Goal: Task Accomplishment & Management: Contribute content

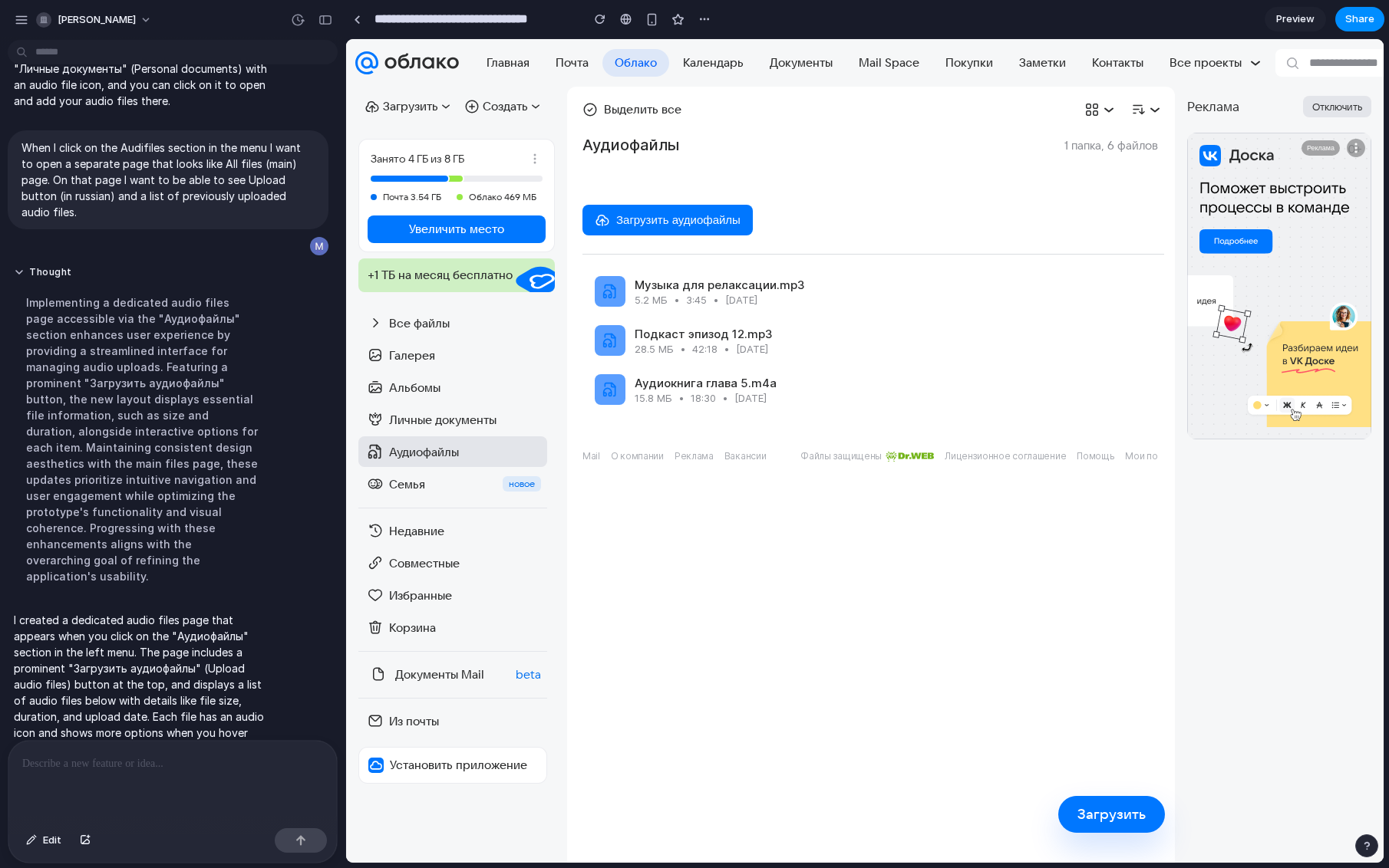
scroll to position [183, 0]
click at [442, 345] on div "Галерея" at bounding box center [452, 355] width 189 height 31
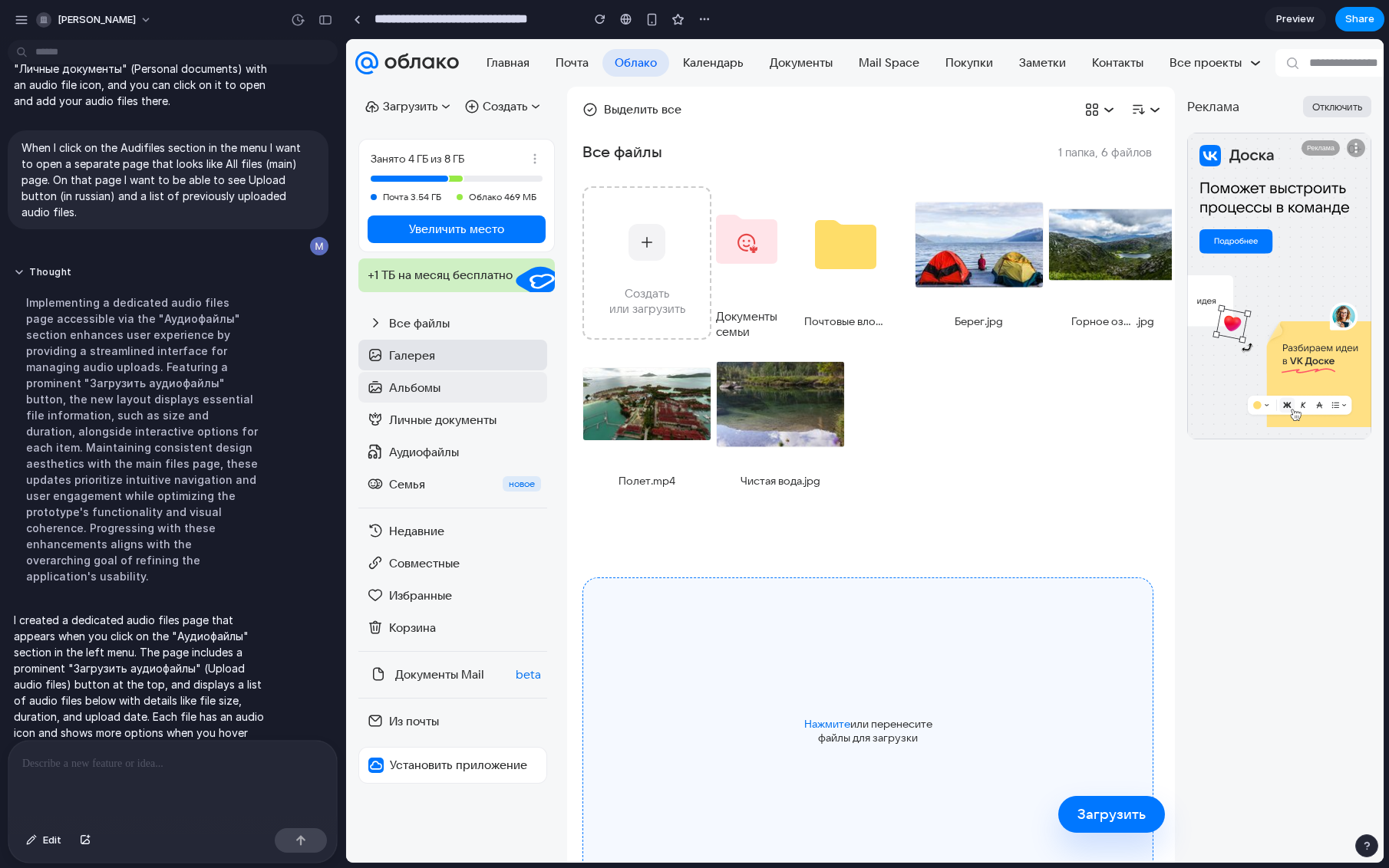
click at [441, 398] on div "Альбомы" at bounding box center [452, 387] width 189 height 31
click at [442, 423] on div "Личные документы" at bounding box center [465, 420] width 152 height 14
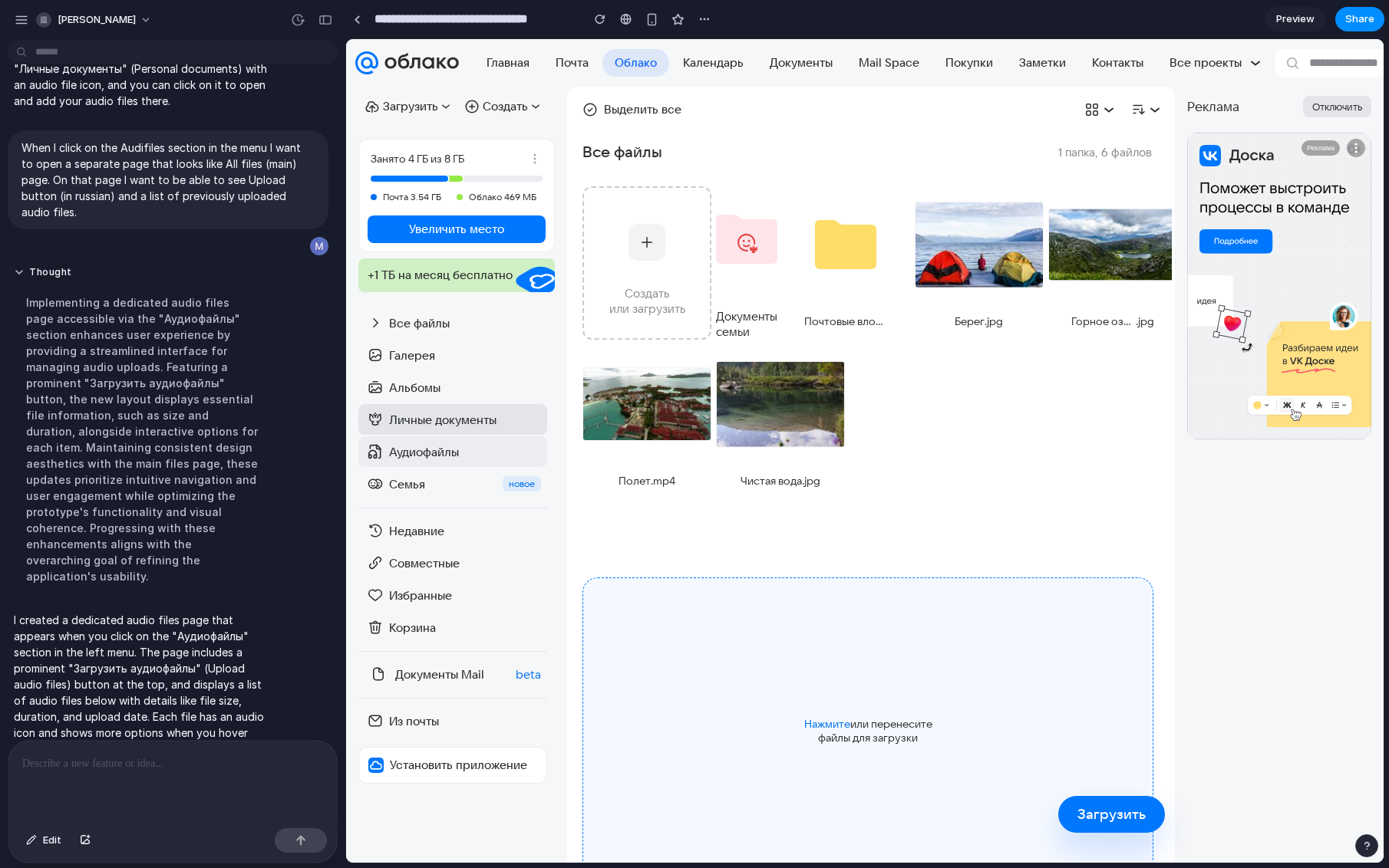
click at [430, 458] on div "Аудиофайлы" at bounding box center [465, 451] width 152 height 14
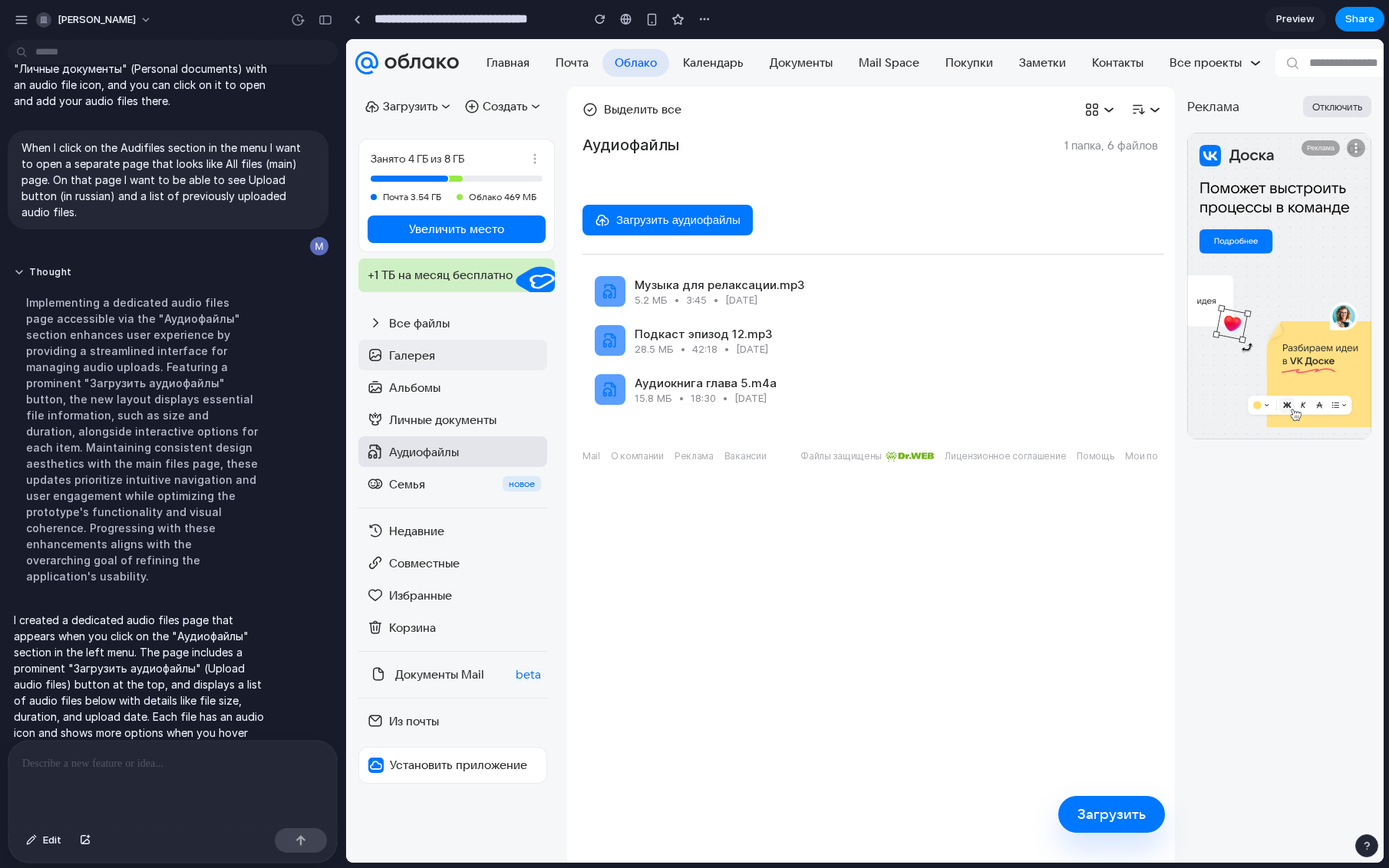
click at [450, 351] on div "Галерея" at bounding box center [465, 355] width 152 height 14
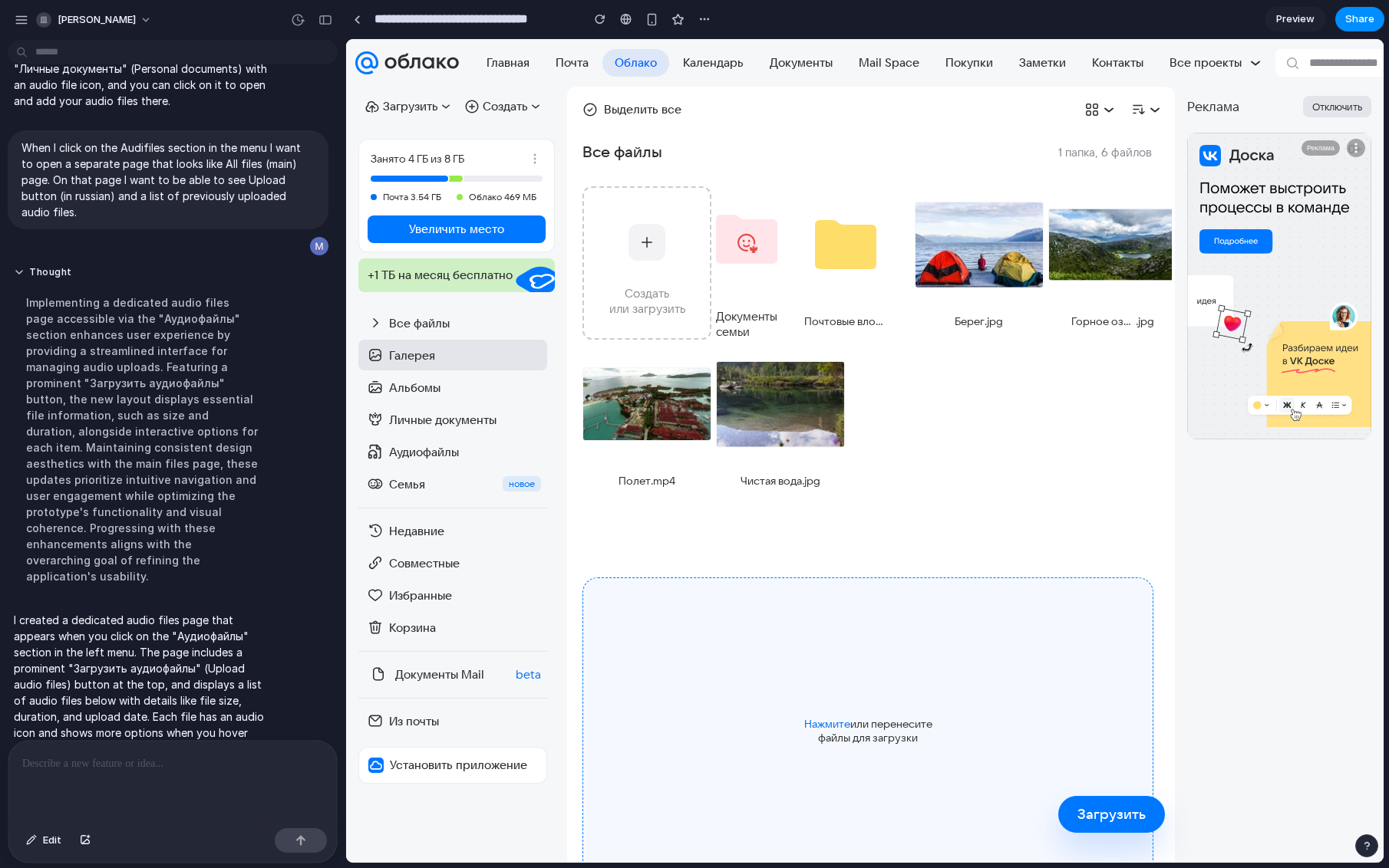
click at [1113, 811] on div "Загрузить" at bounding box center [1111, 814] width 68 height 18
click at [961, 476] on div "Полет .mp4 Чистая вода .jpg" at bounding box center [873, 425] width 582 height 160
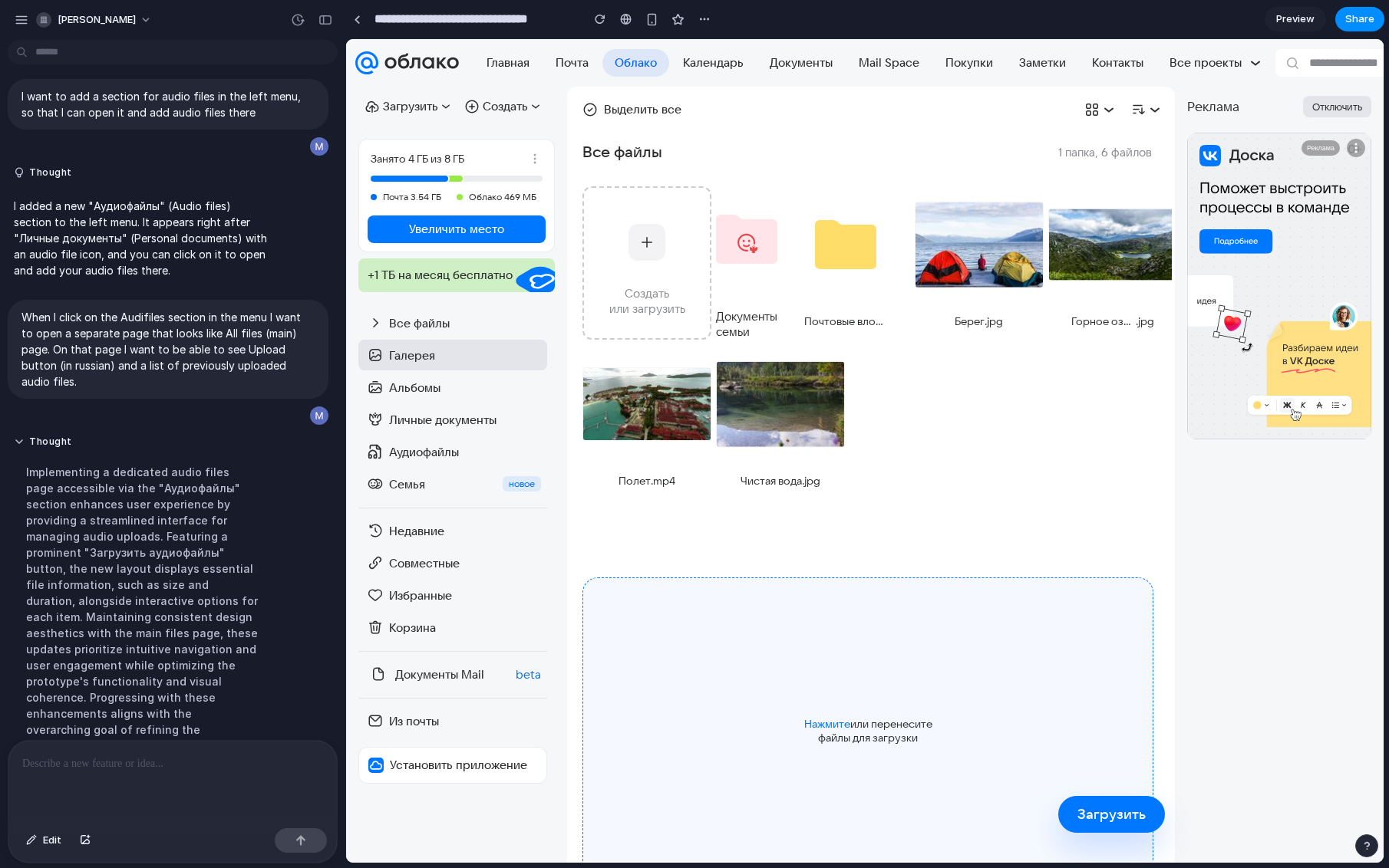
scroll to position [0, 0]
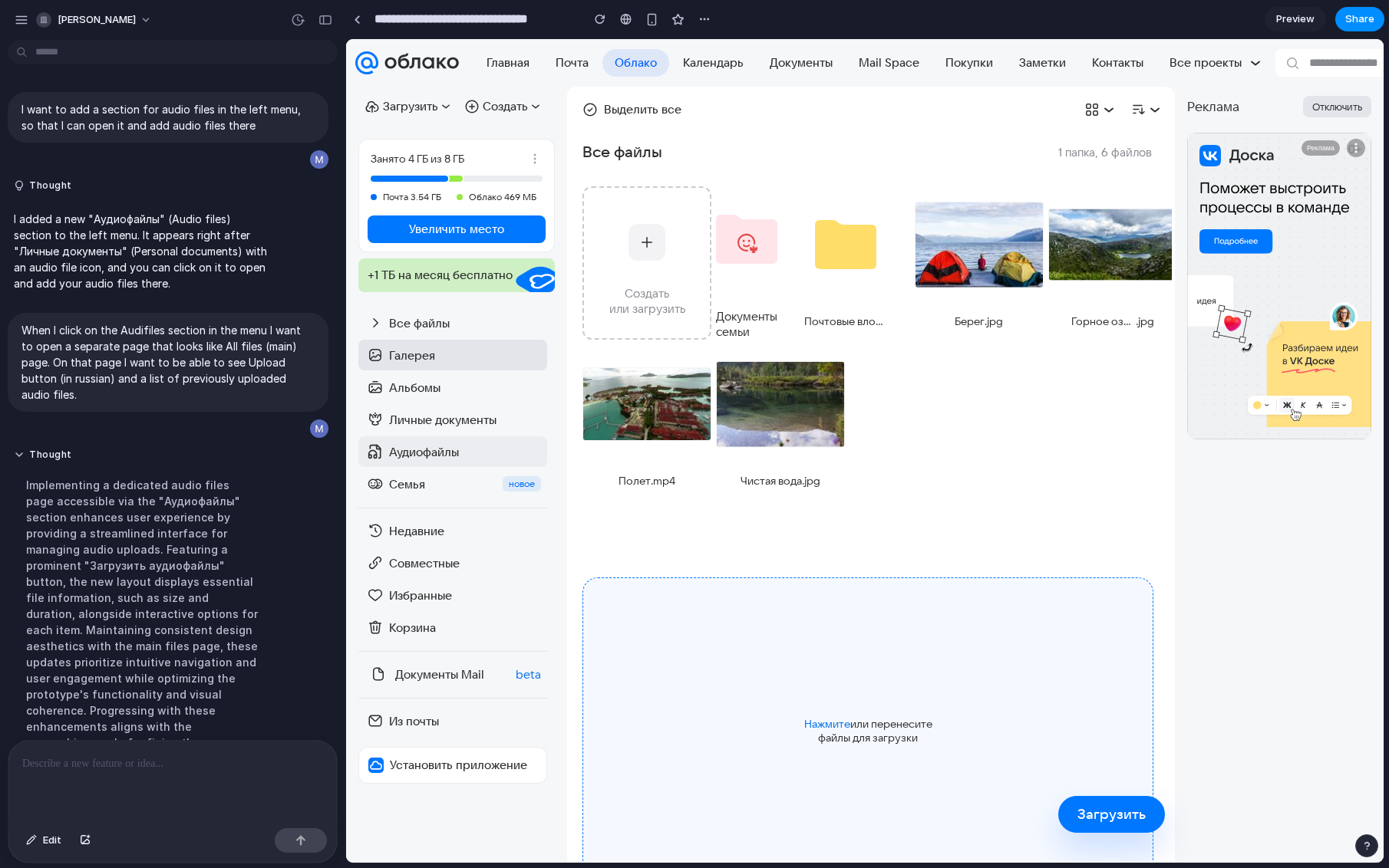
click at [445, 455] on div "Аудиофайлы" at bounding box center [465, 451] width 152 height 14
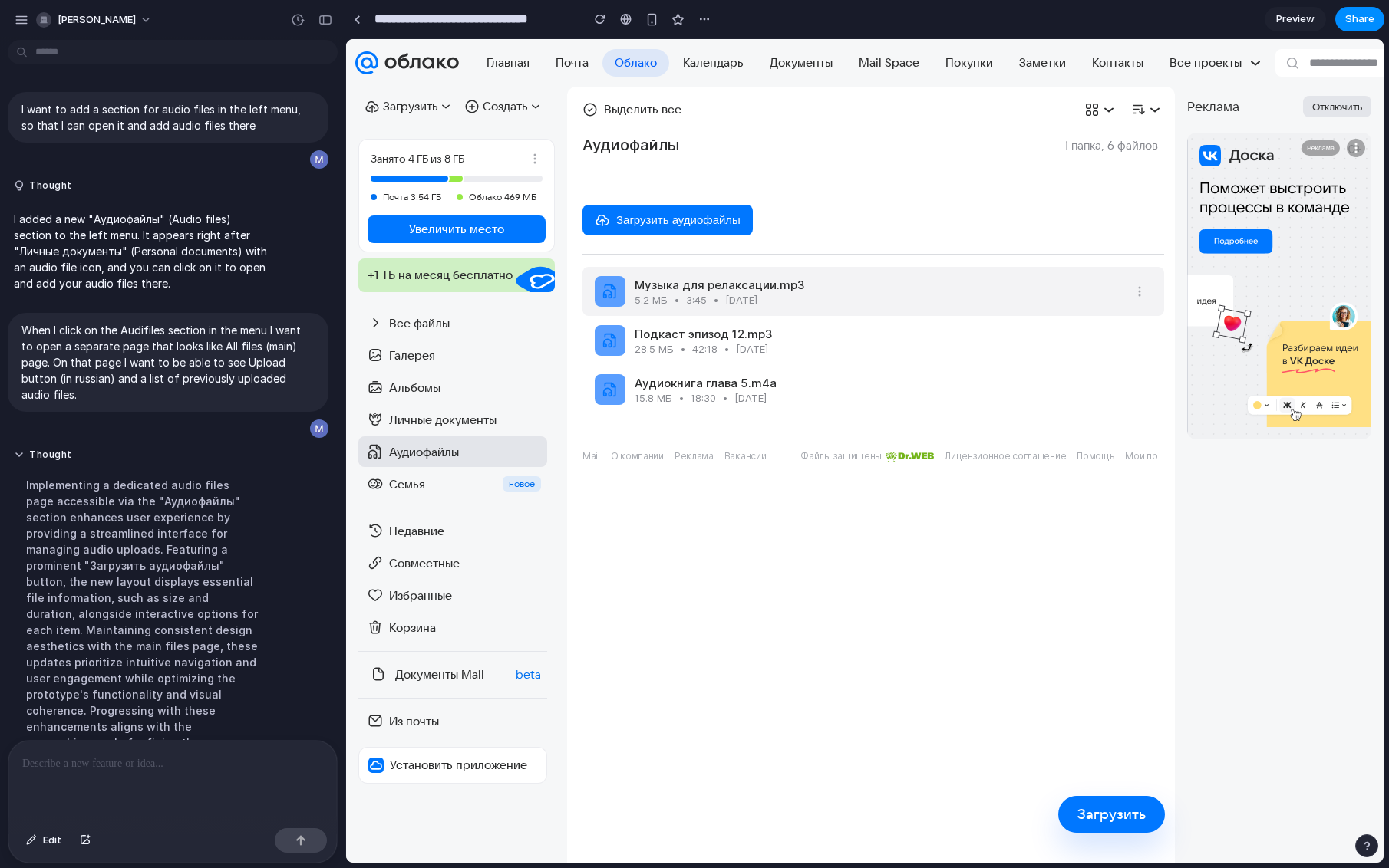
click at [664, 295] on span "5.2 МБ" at bounding box center [651, 300] width 33 height 12
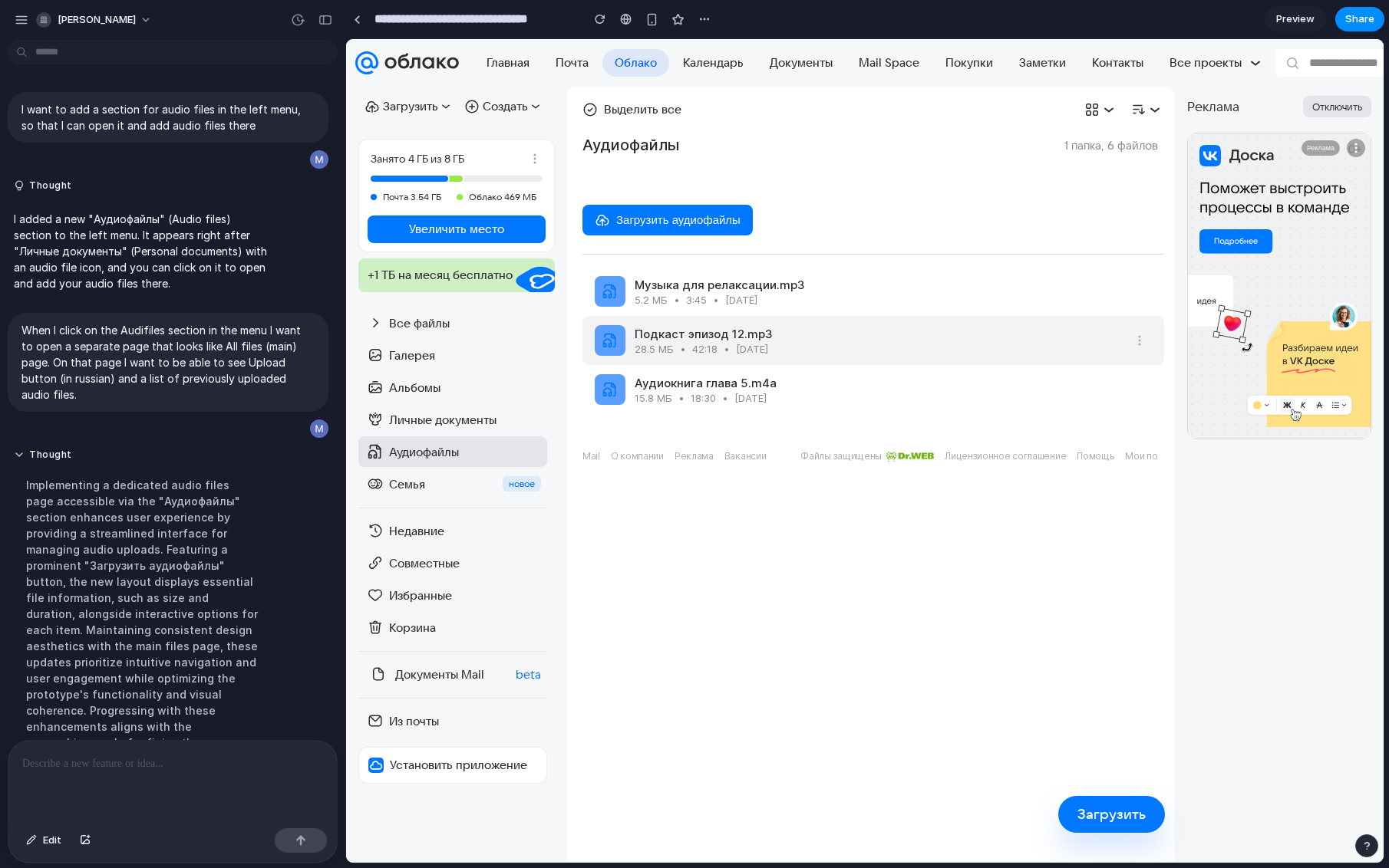
click at [661, 332] on div "Подкаст эпизод 12.mp3" at bounding box center [876, 333] width 483 height 14
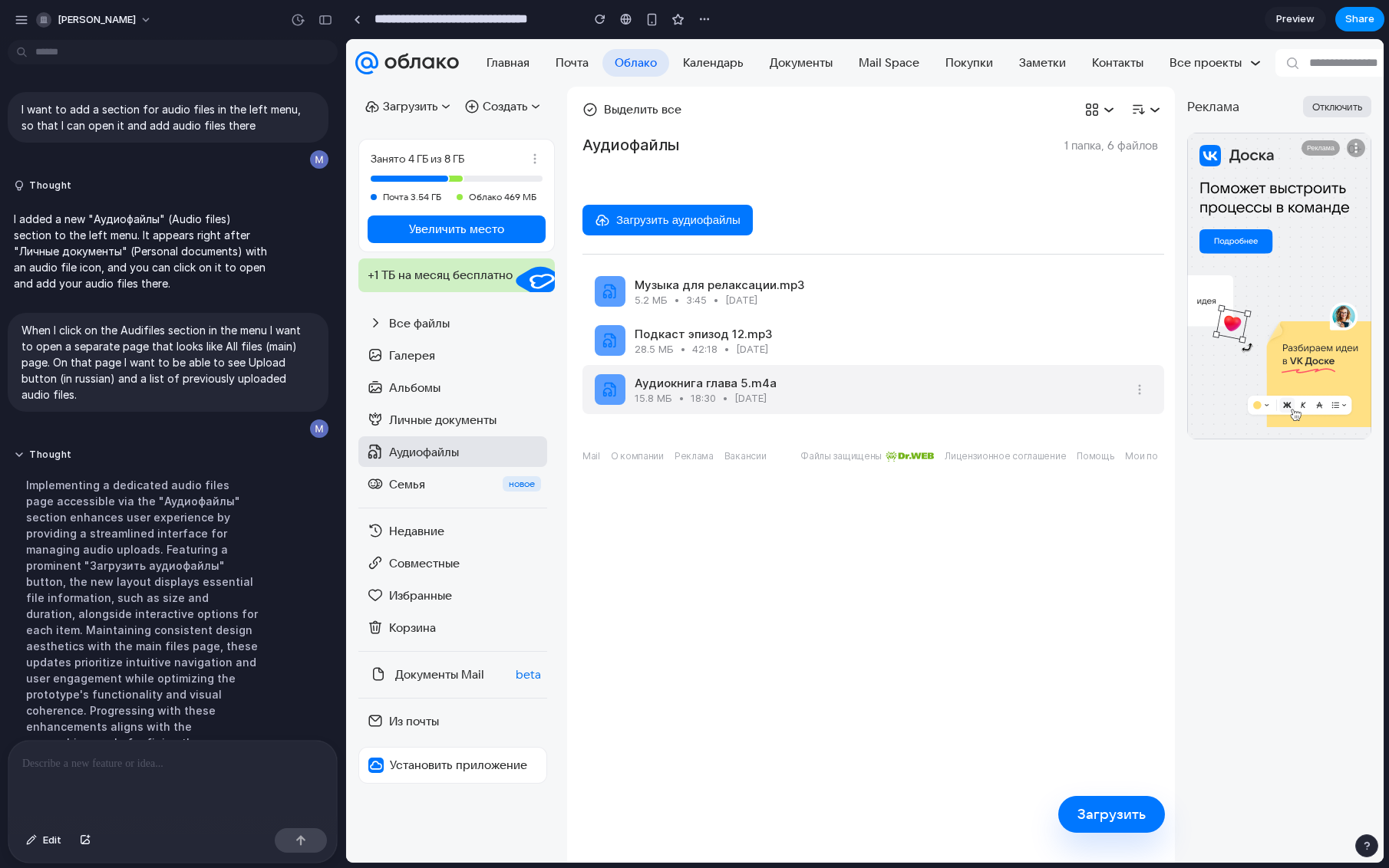
click at [668, 373] on div "Аудиокнига глава 5.m4a 15.8 МБ • 18:30 • 10 янв 2024" at bounding box center [873, 389] width 582 height 49
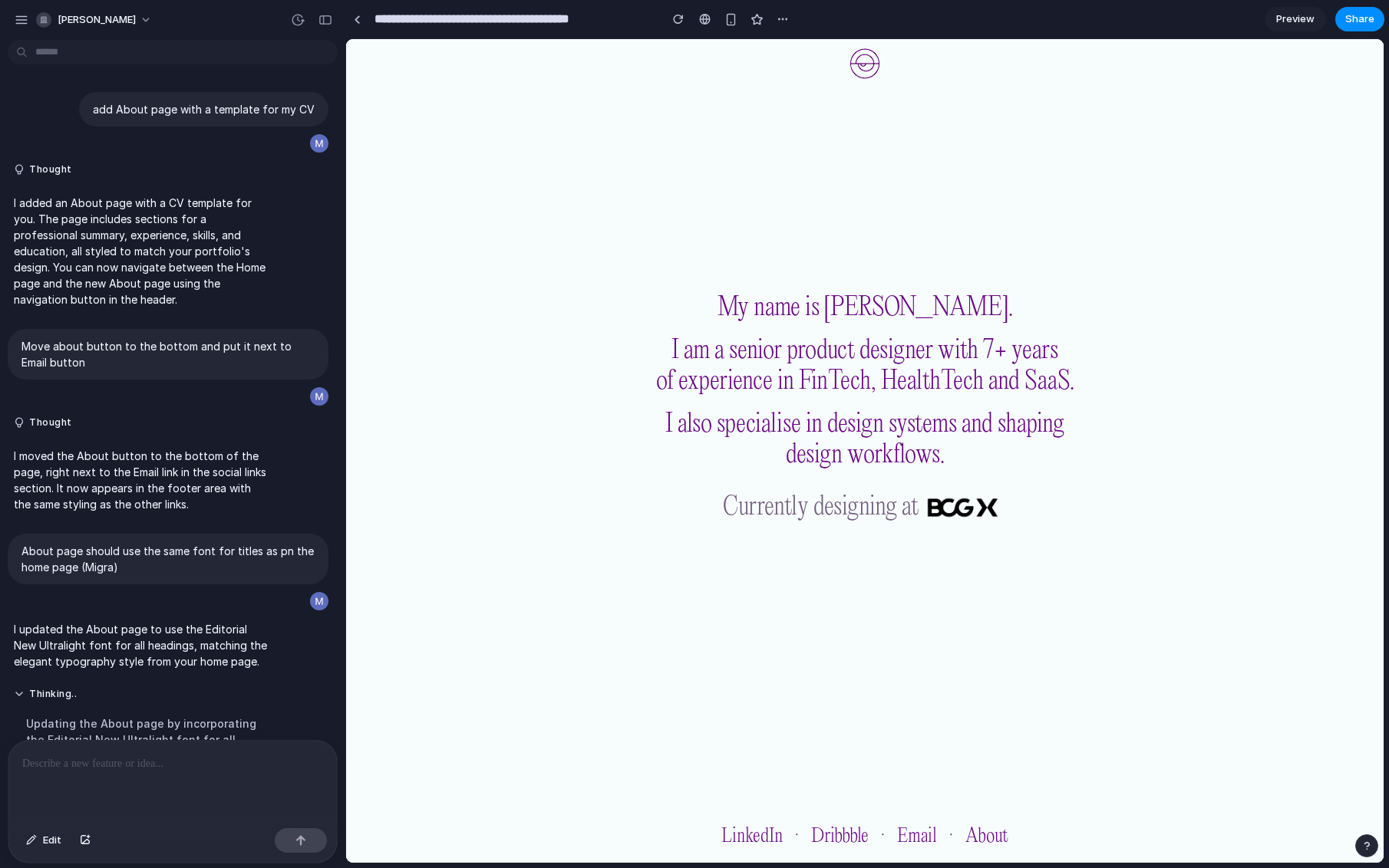
scroll to position [64, 0]
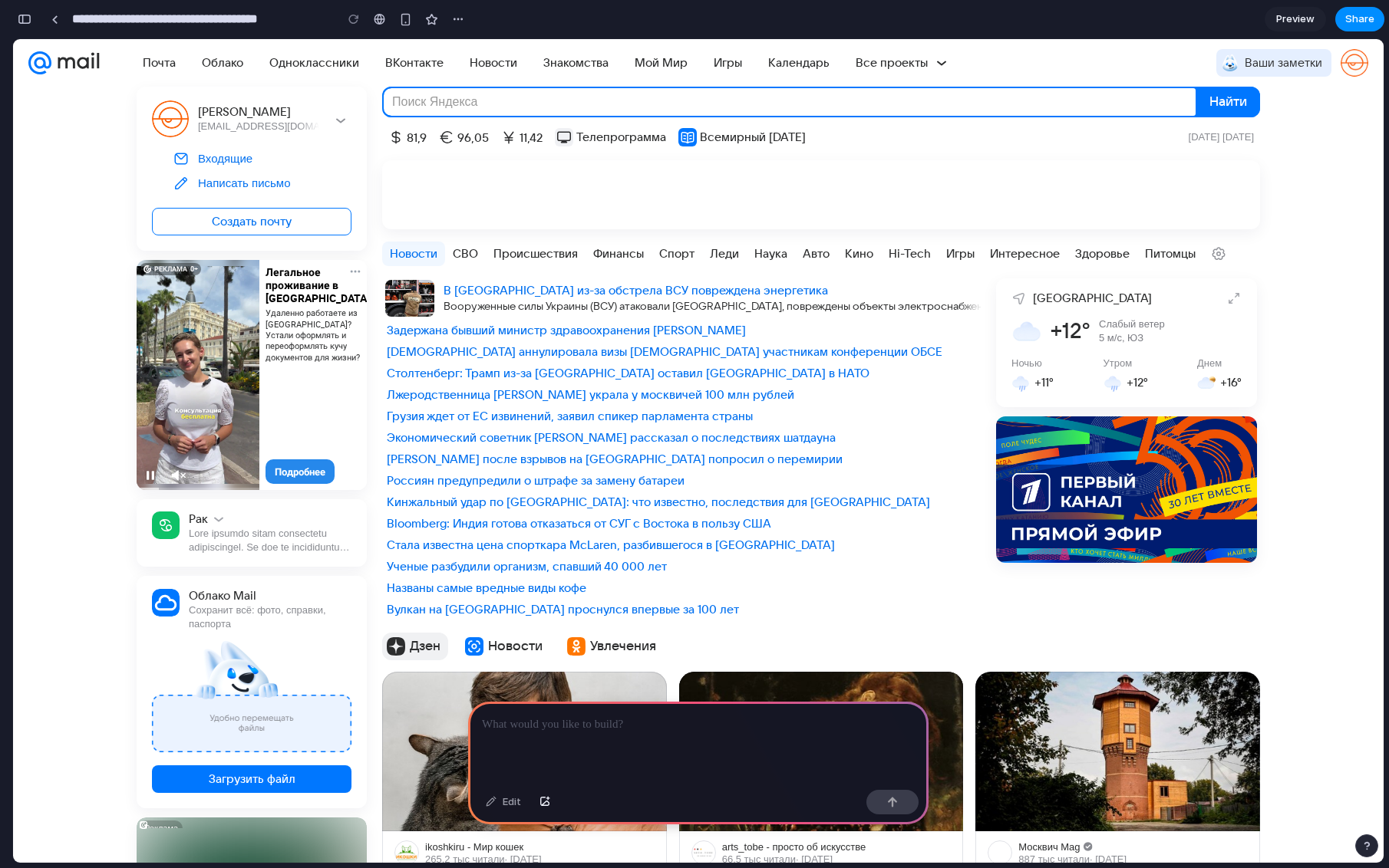
click at [580, 726] on p at bounding box center [699, 724] width 433 height 18
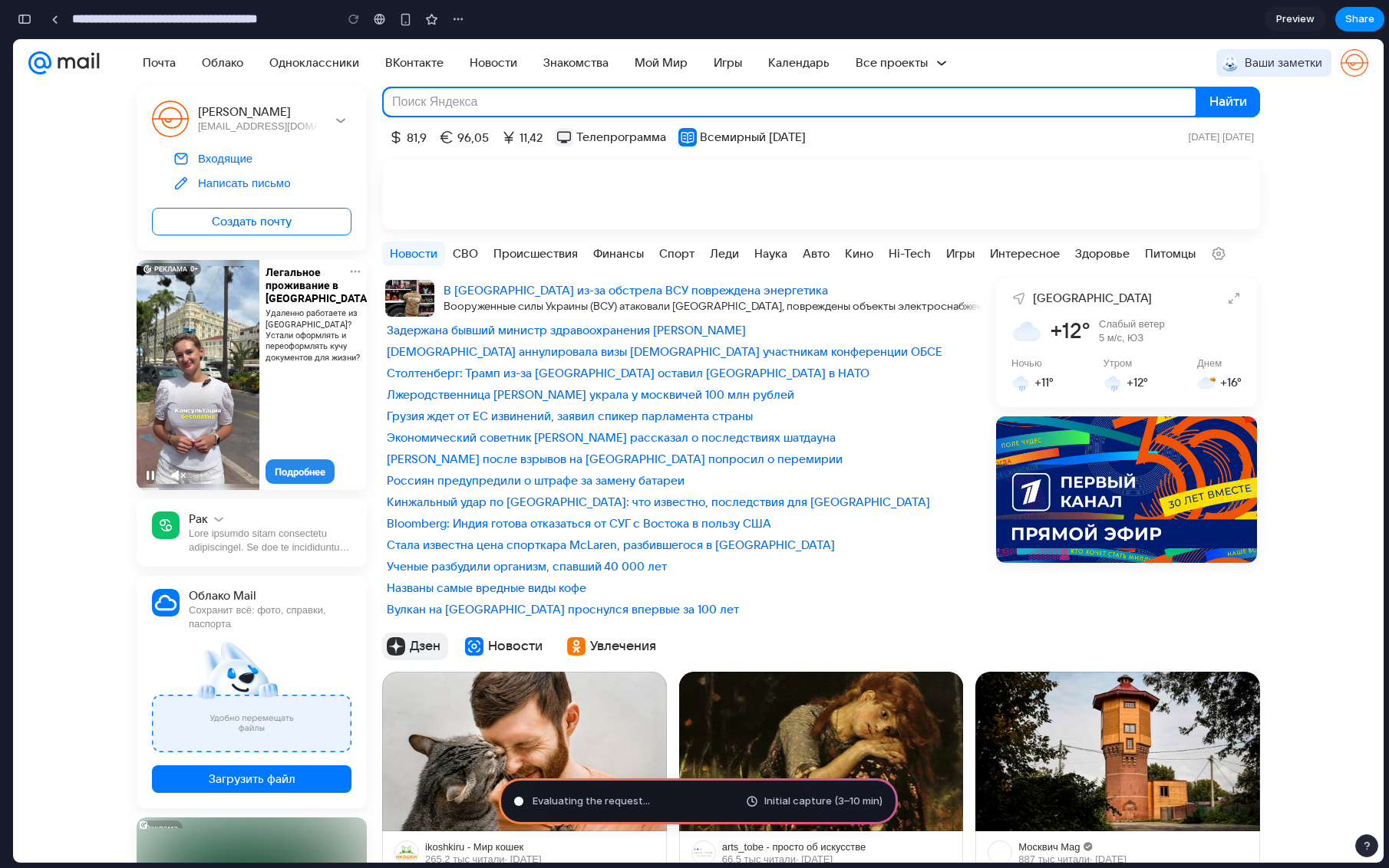
scroll to position [13, 0]
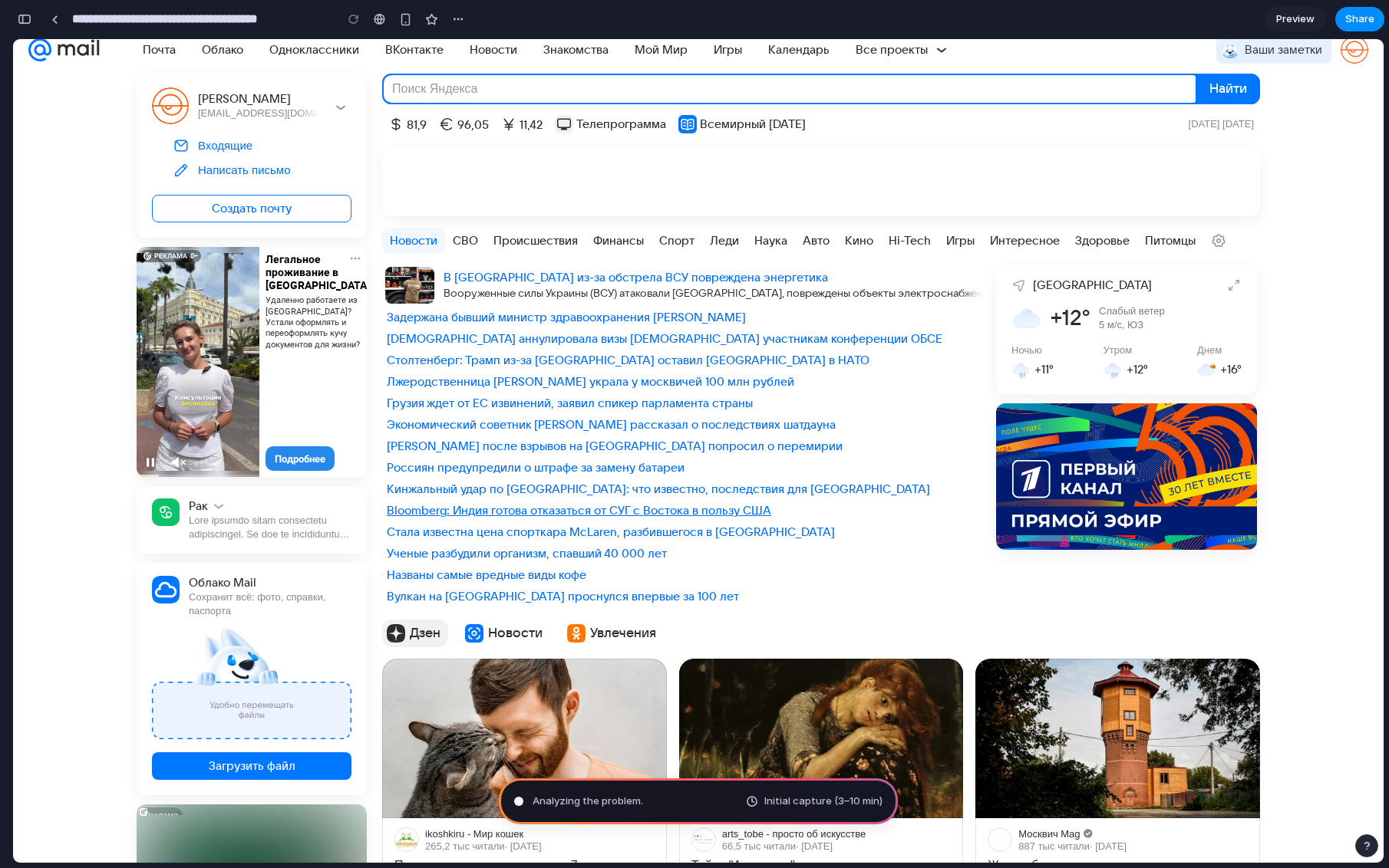
type input "**********"
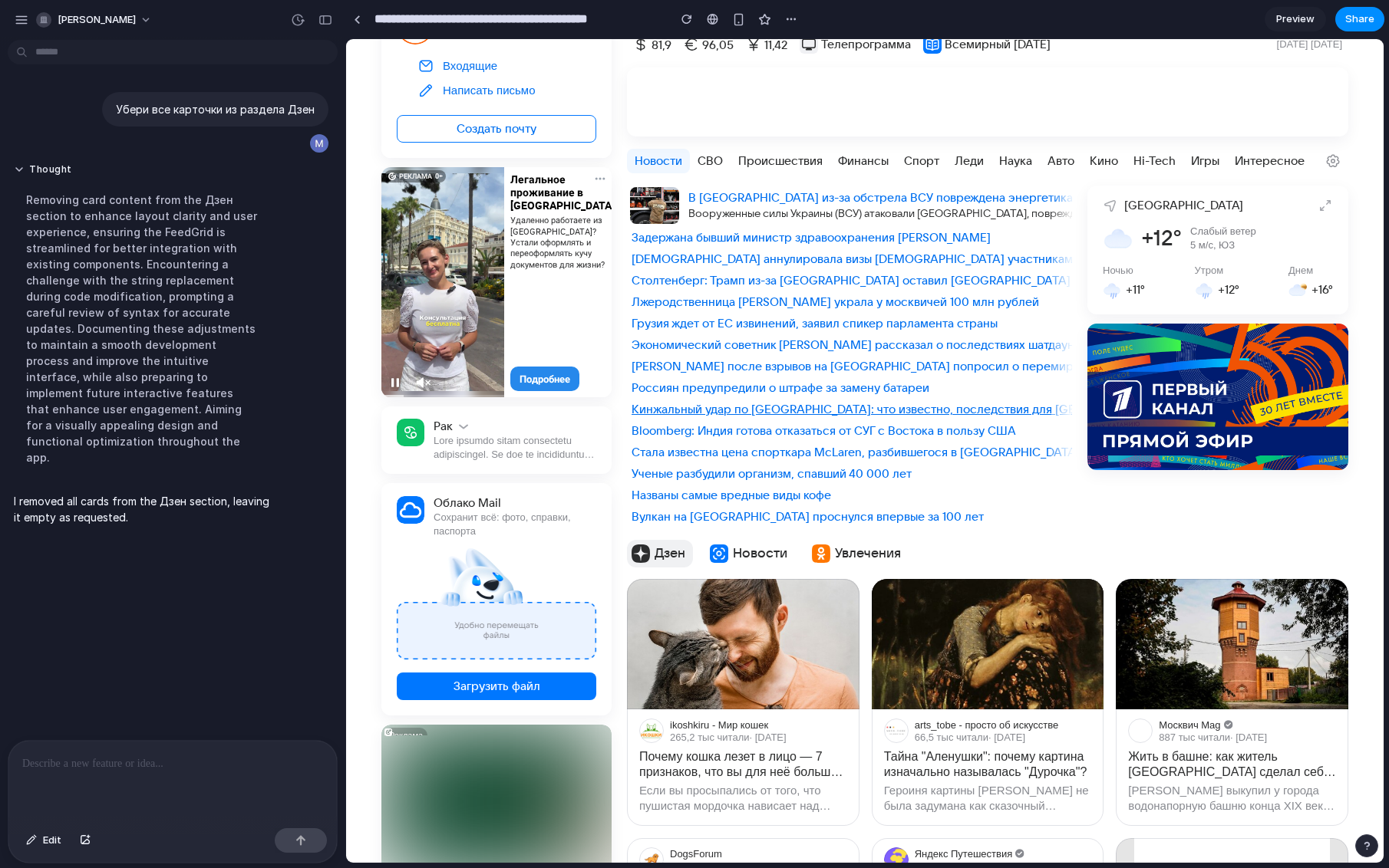
scroll to position [0, 0]
